Goal: Navigation & Orientation: Find specific page/section

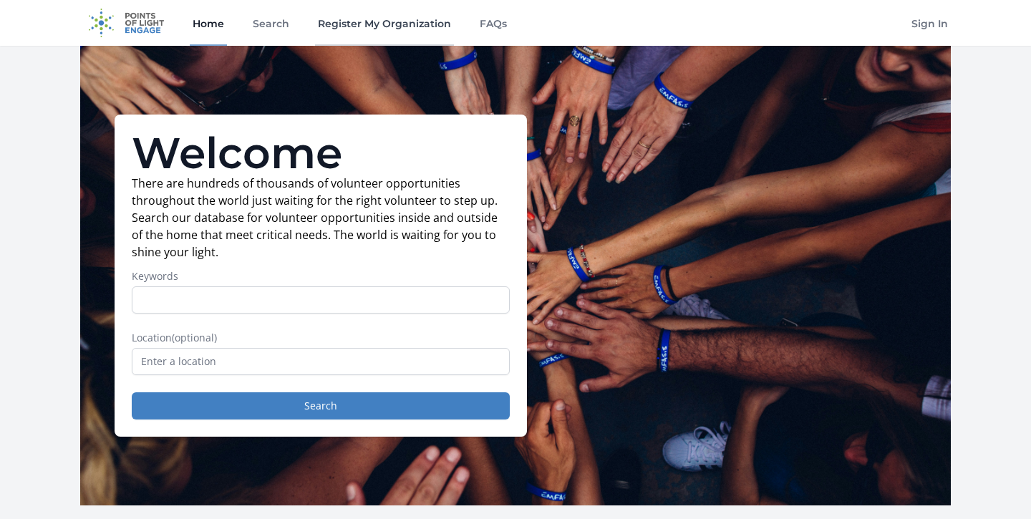
click at [362, 24] on link "Register My Organization" at bounding box center [384, 23] width 139 height 46
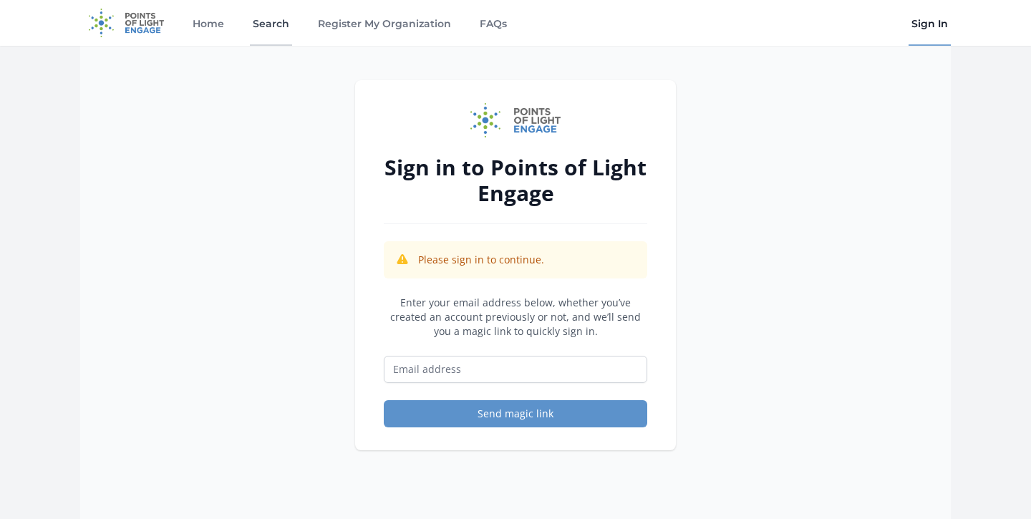
click at [273, 20] on link "Search" at bounding box center [271, 23] width 42 height 46
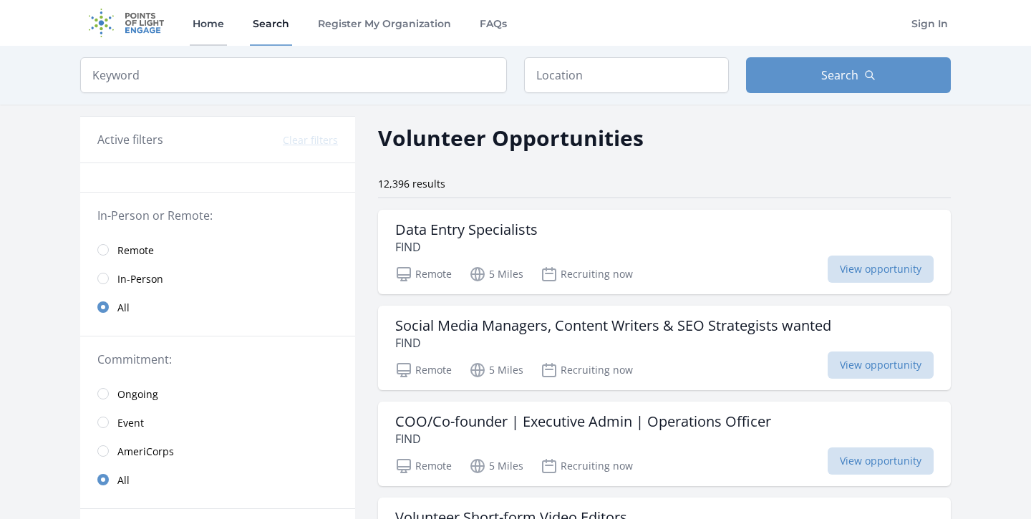
click at [205, 22] on link "Home" at bounding box center [208, 23] width 37 height 46
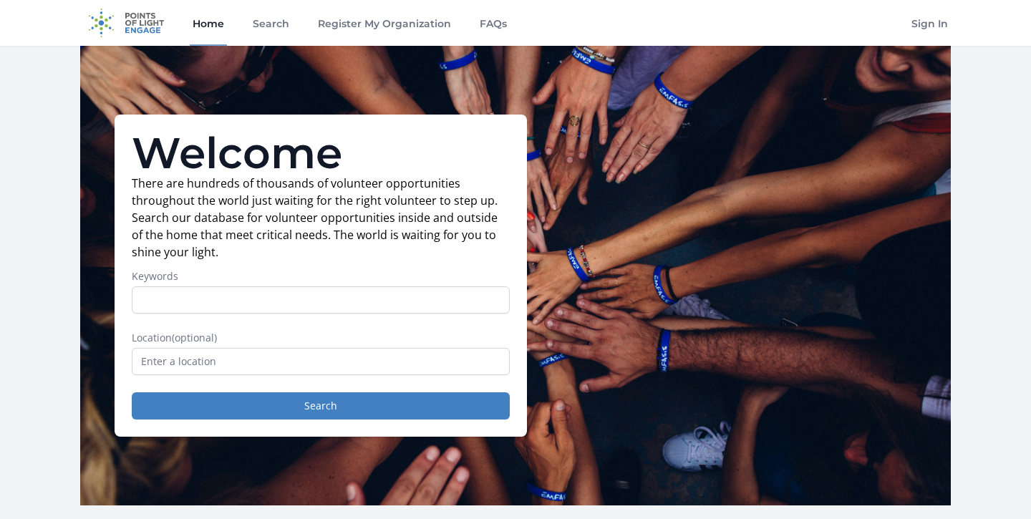
click at [146, 23] on img at bounding box center [126, 23] width 92 height 46
click at [211, 22] on link "Home" at bounding box center [208, 23] width 37 height 46
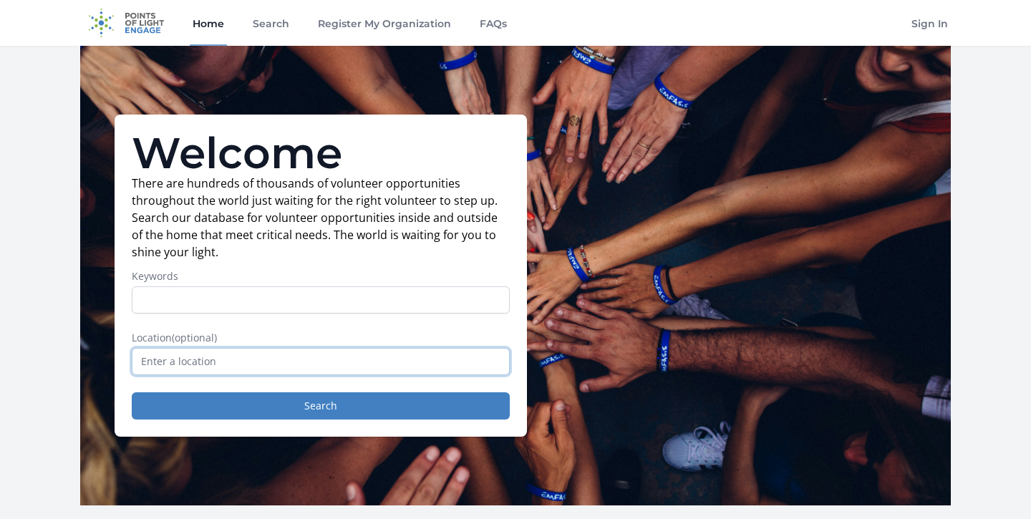
click at [314, 360] on input "text" at bounding box center [321, 361] width 378 height 27
